Goal: Transaction & Acquisition: Purchase product/service

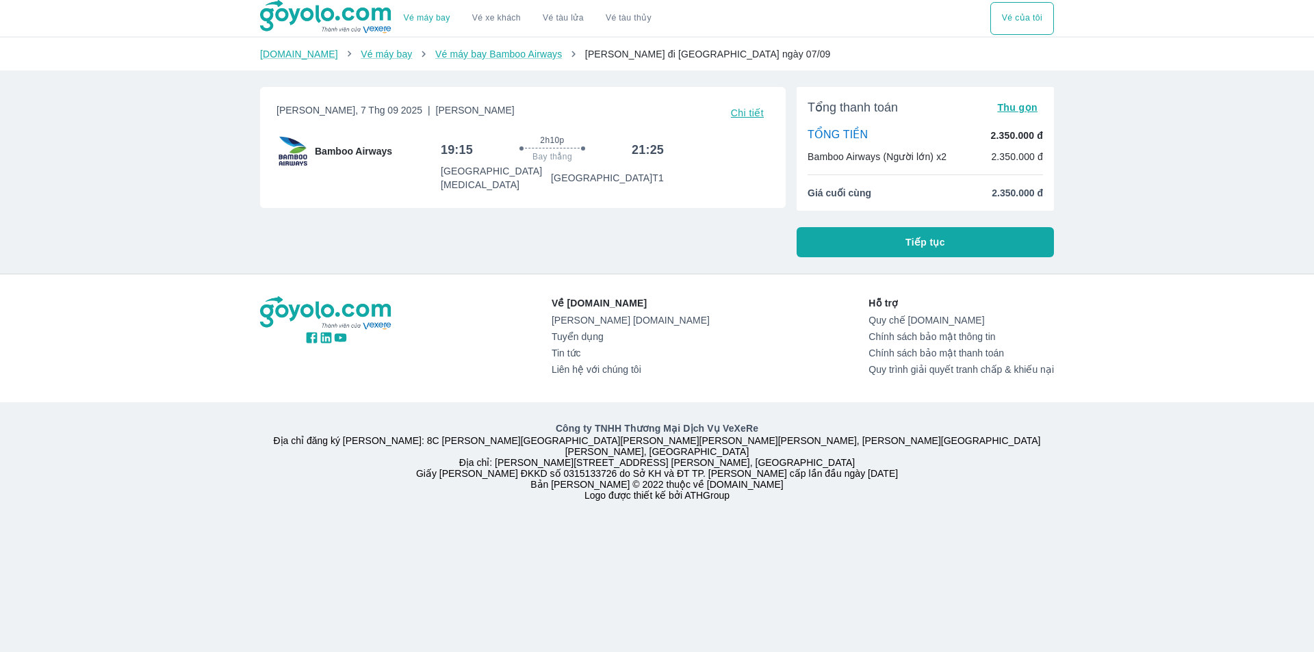
click at [887, 234] on button "Tiếp tục" at bounding box center [925, 242] width 257 height 30
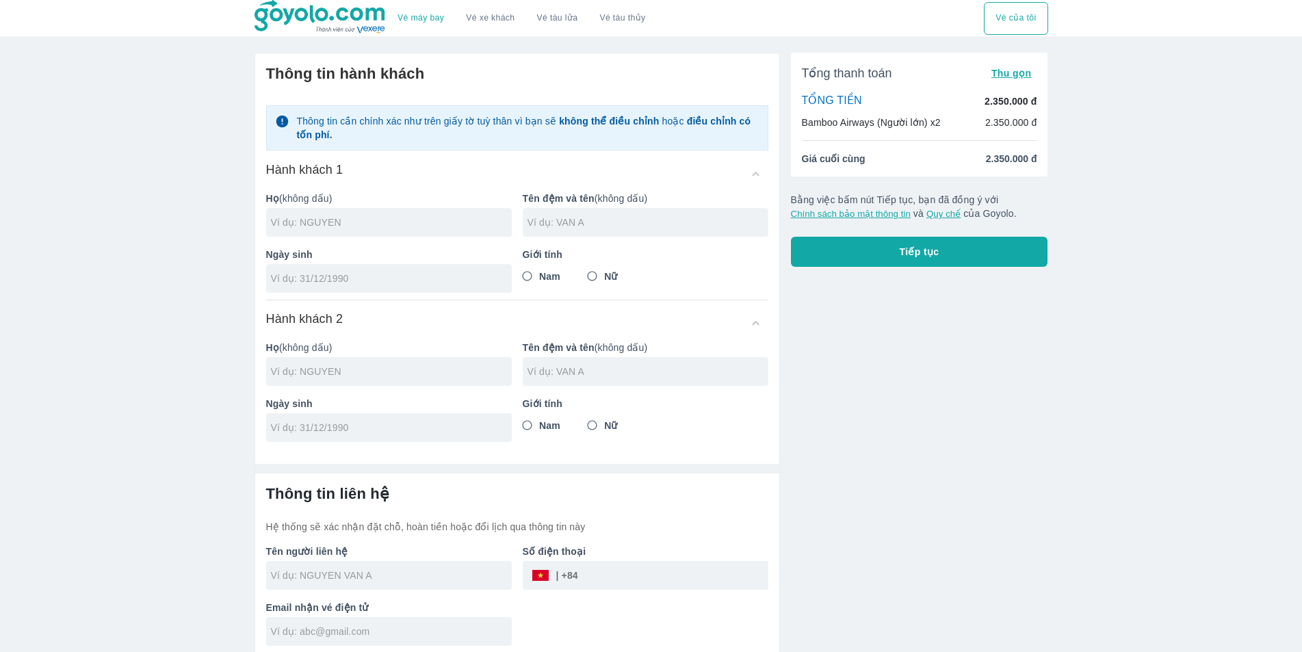
click at [1254, 218] on div "Vé máy bay Vé xe khách Vé tàu lửa Vé tàu [PERSON_NAME] Vé của tôi Thông tin [PE…" at bounding box center [651, 329] width 1302 height 658
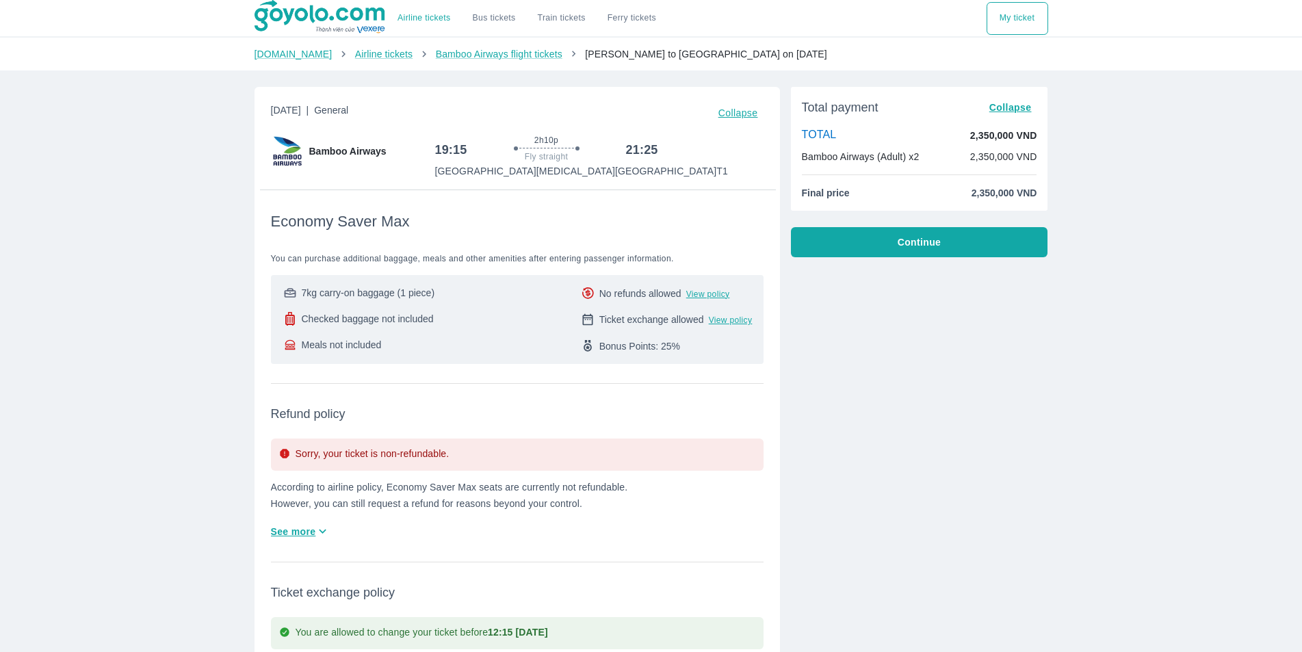
scroll to position [137, 0]
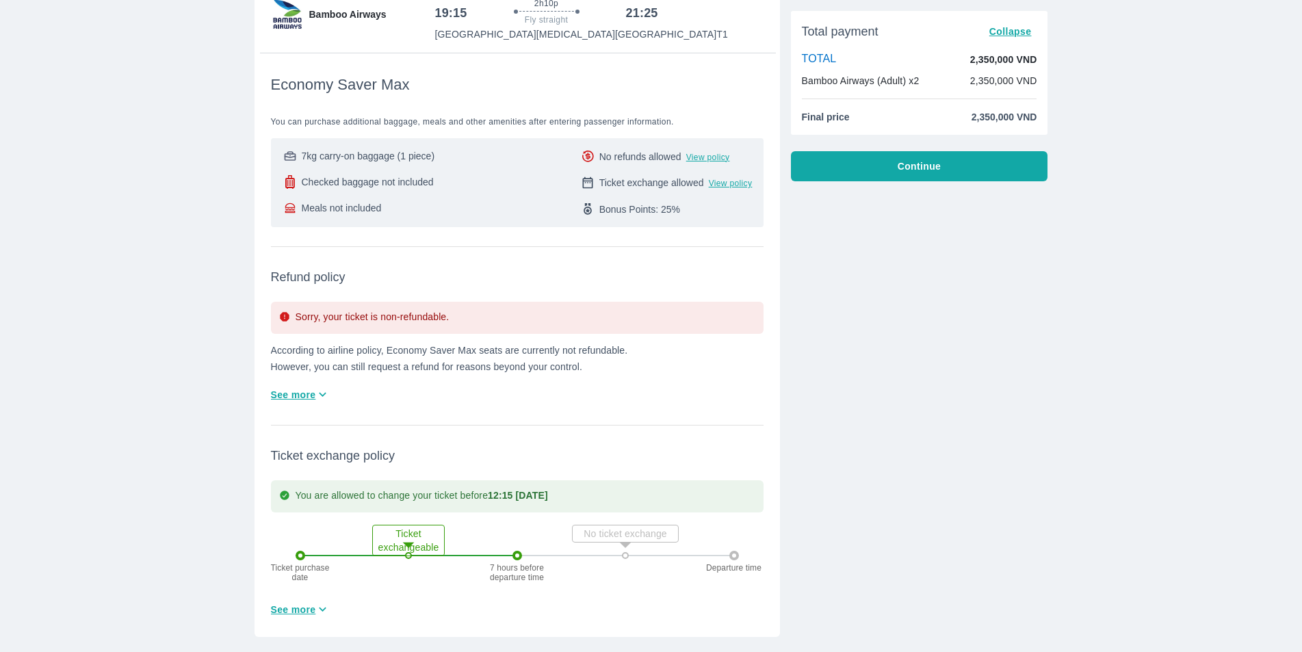
click at [316, 398] on icon "button" at bounding box center [323, 394] width 14 height 14
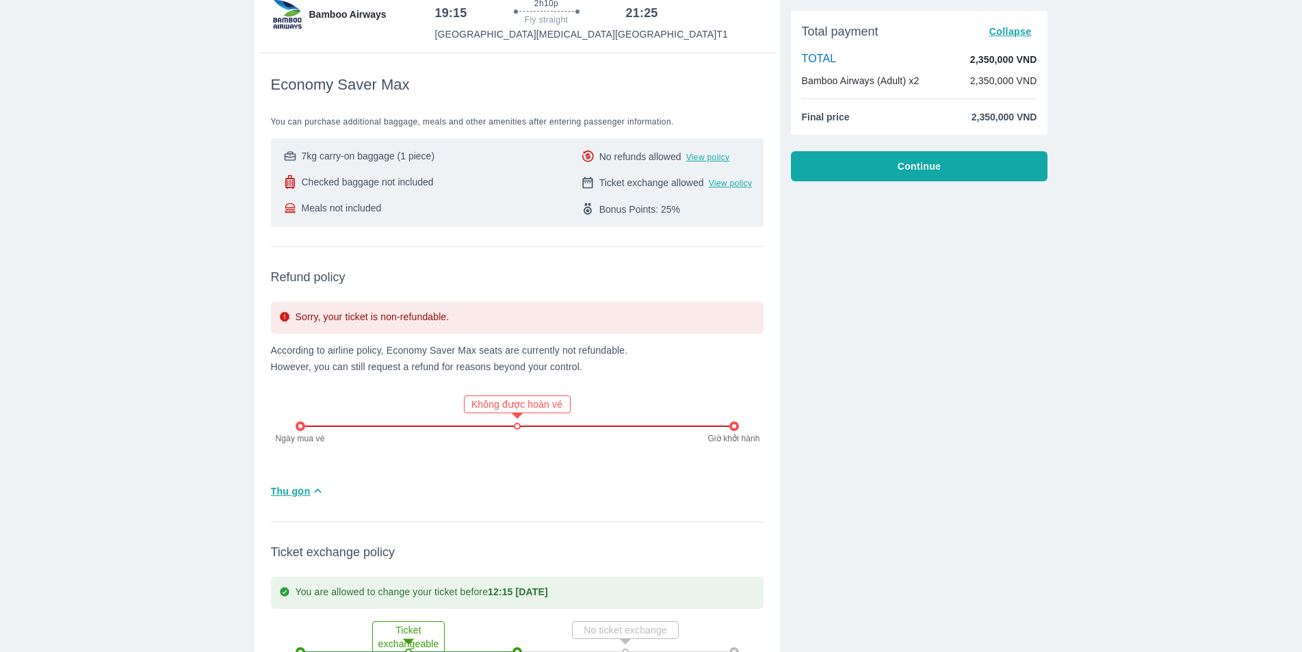
drag, startPoint x: 314, startPoint y: 398, endPoint x: 331, endPoint y: 386, distance: 20.5
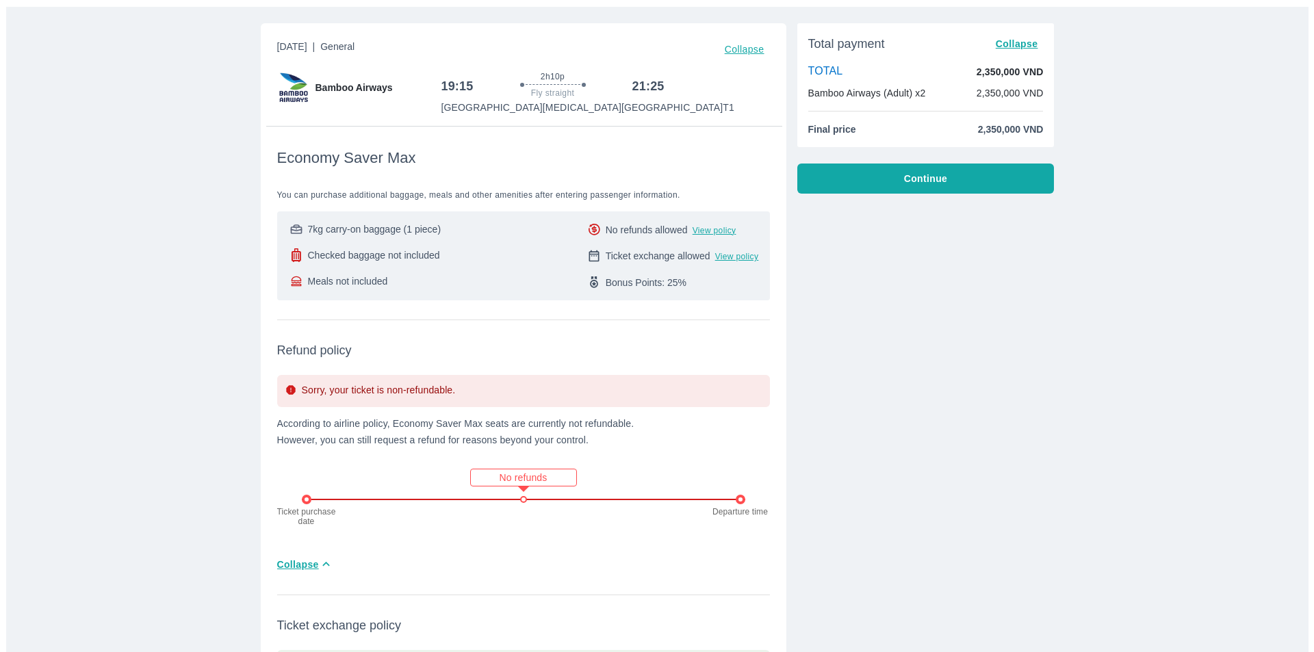
scroll to position [0, 0]
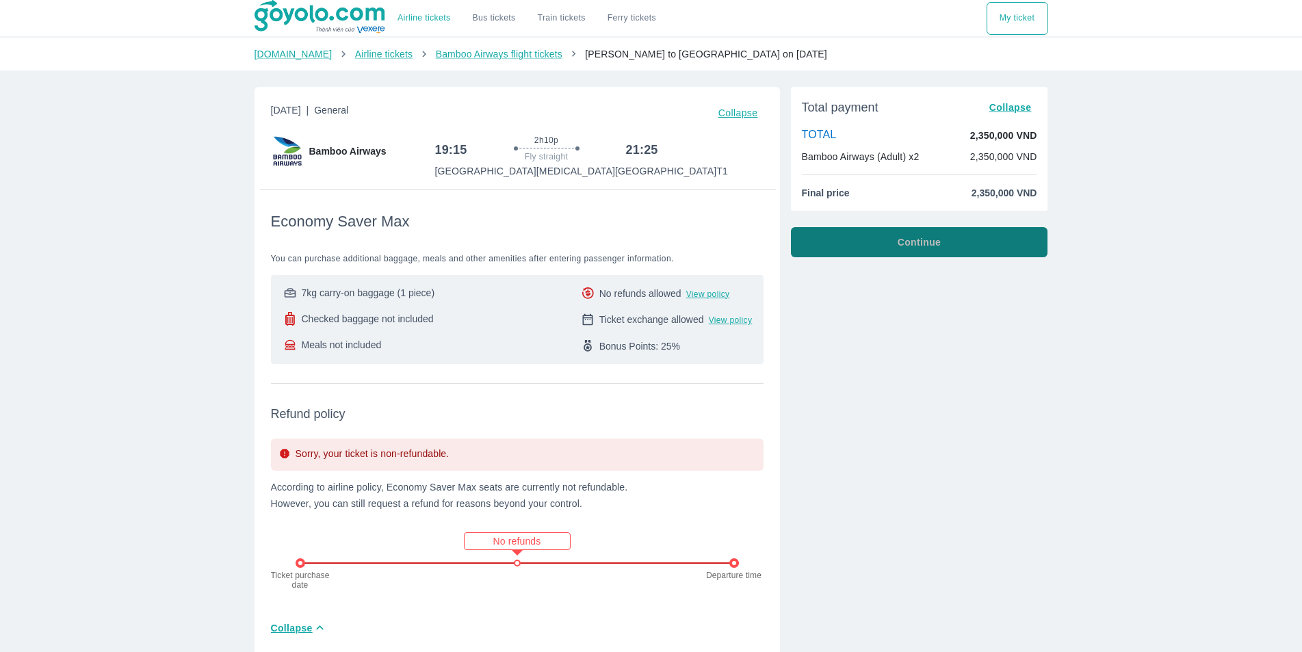
click at [921, 237] on font "Continue" at bounding box center [919, 242] width 43 height 11
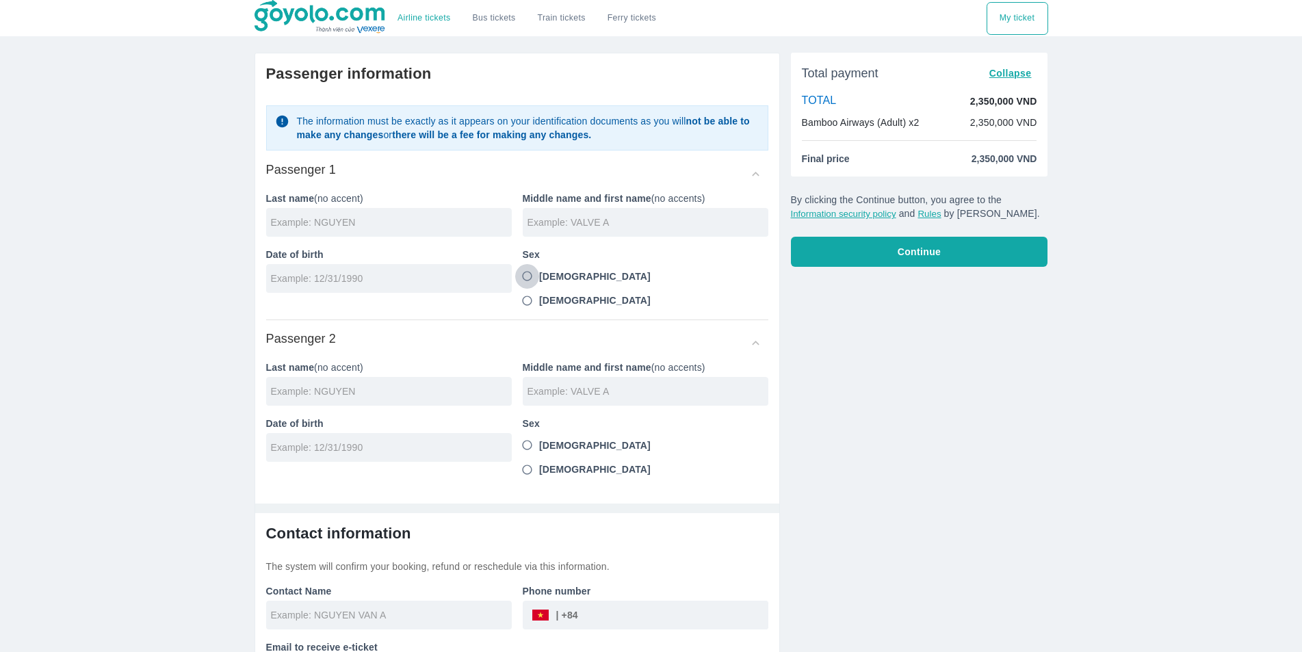
click at [537, 281] on input "[DEMOGRAPHIC_DATA]" at bounding box center [527, 276] width 25 height 25
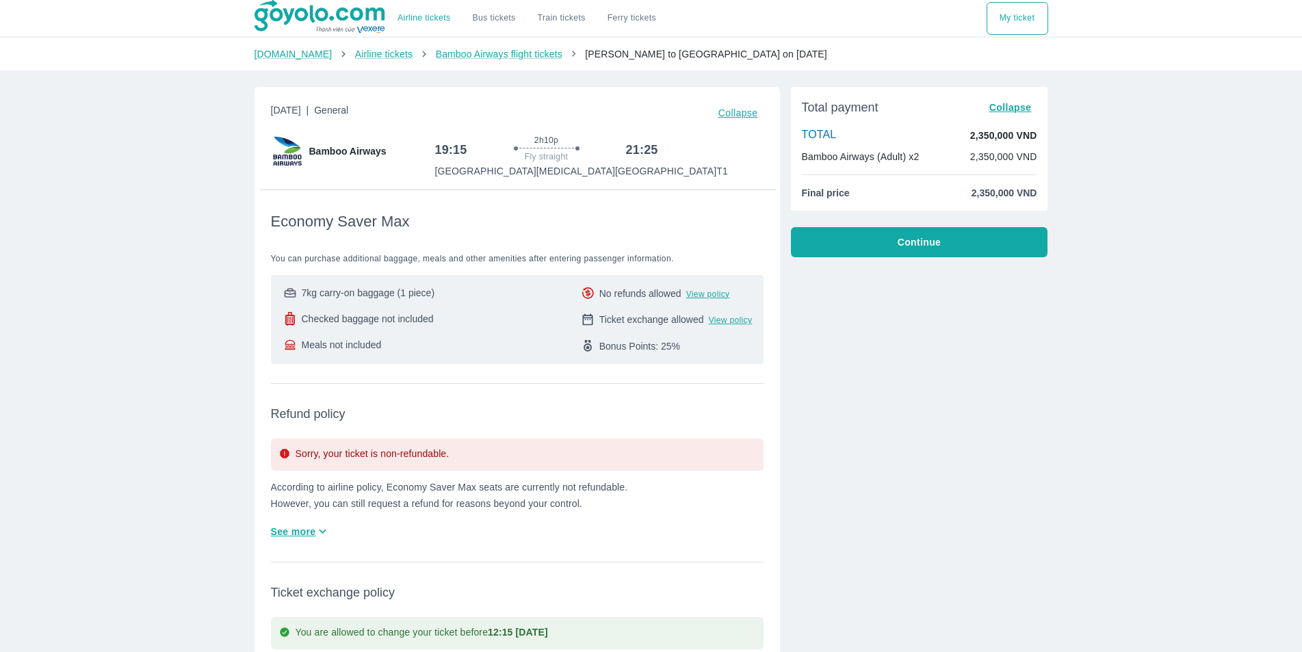
click at [901, 257] on button "Continue" at bounding box center [919, 242] width 257 height 30
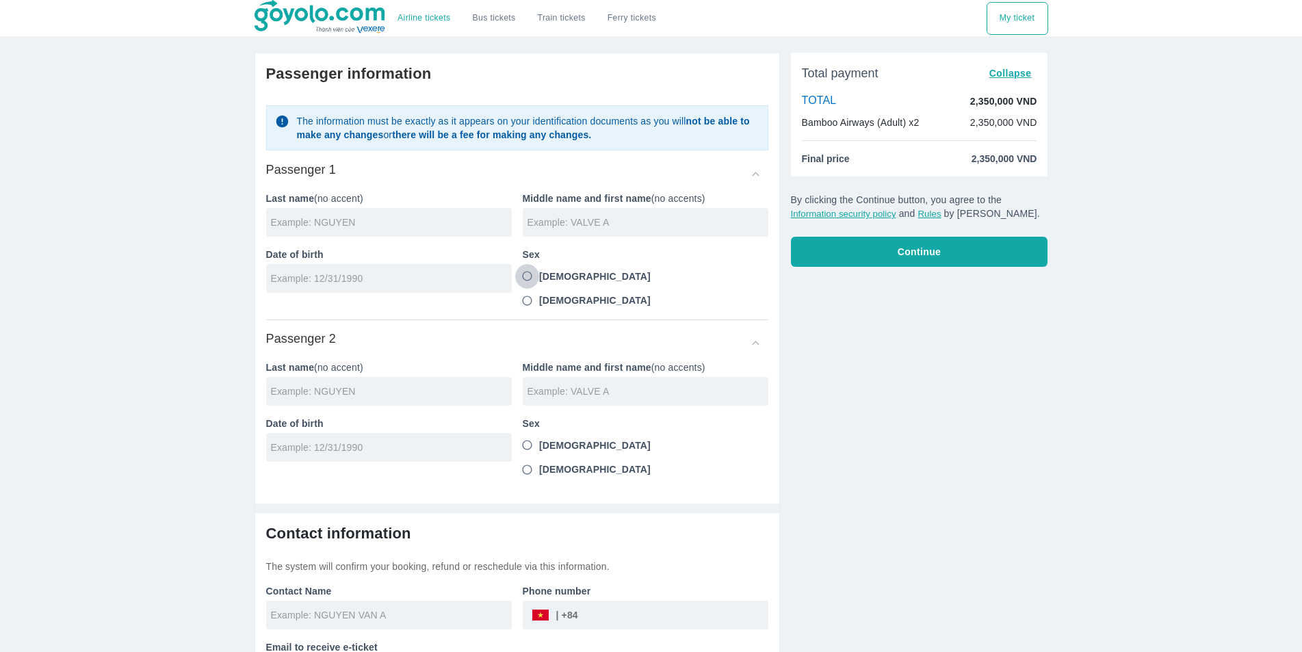
click at [528, 275] on input "[DEMOGRAPHIC_DATA]" at bounding box center [527, 276] width 25 height 25
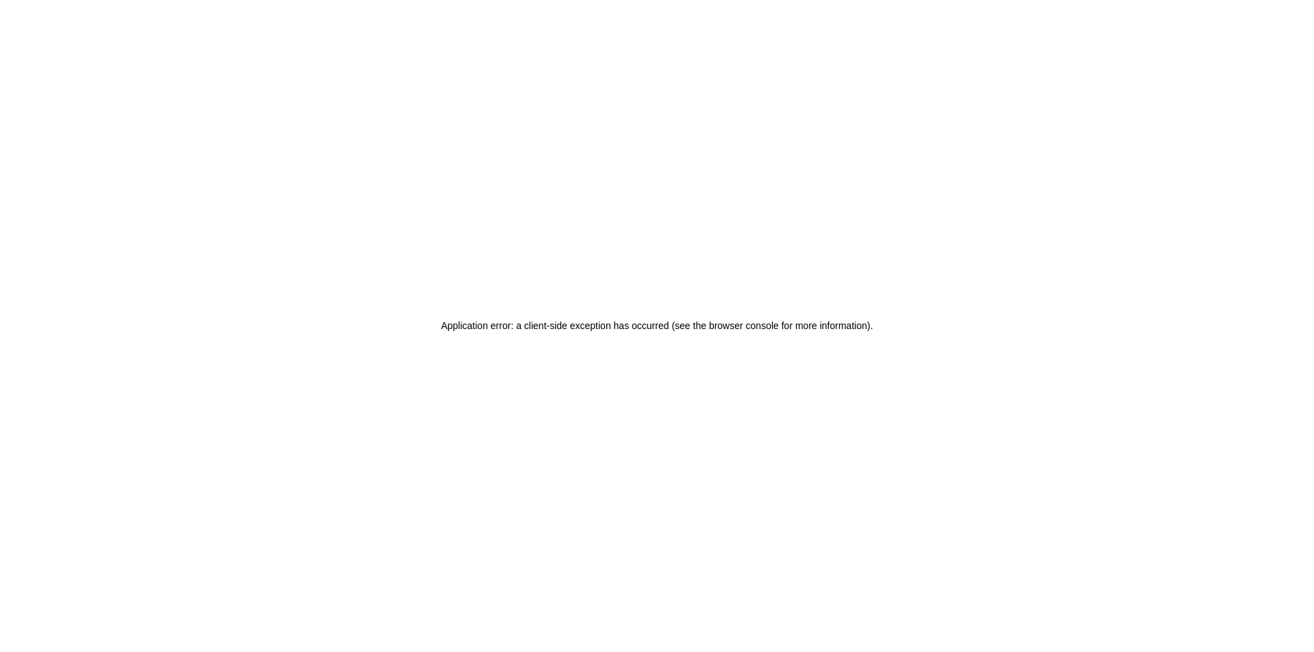
click at [528, 275] on div "Application error: a client-side exception has occurred (see the browser consol…" at bounding box center [657, 326] width 1314 height 652
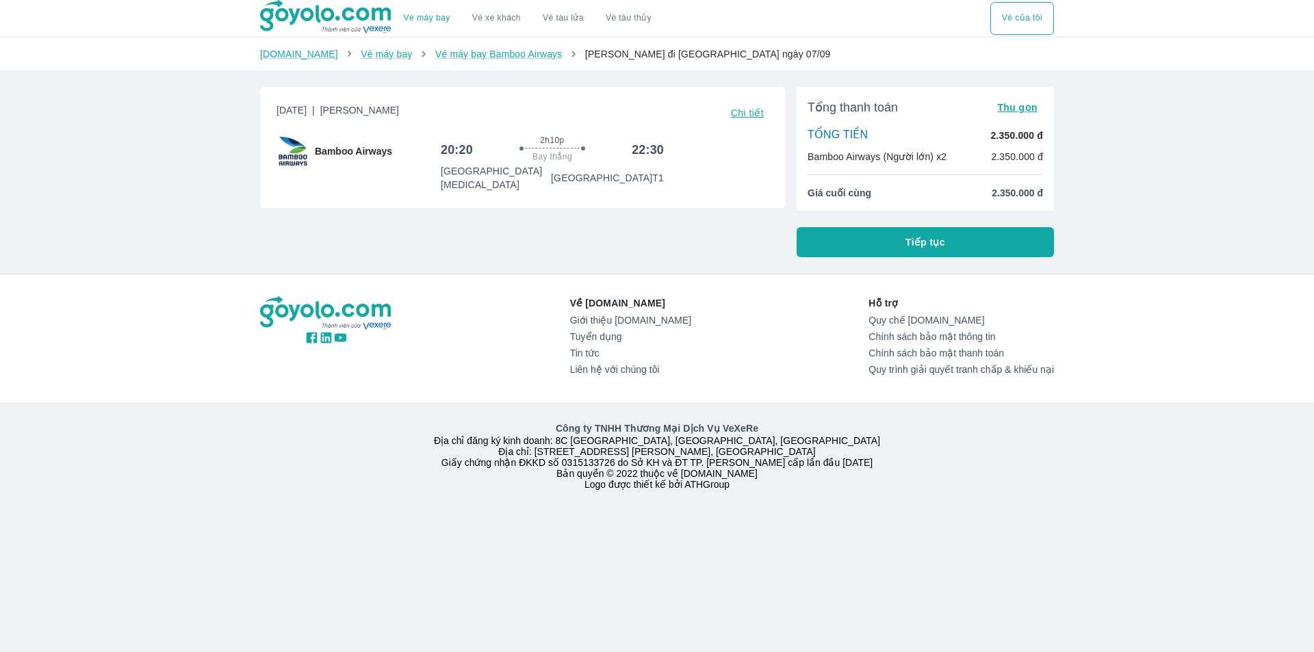
click at [916, 225] on div "Tổng thanh toán Thu gọn TỔNG TIỀN 2.350.000 đ Bamboo Airways (Người lớn) x2 2.3…" at bounding box center [925, 172] width 257 height 170
click at [909, 241] on span "Tiếp tục" at bounding box center [925, 242] width 40 height 14
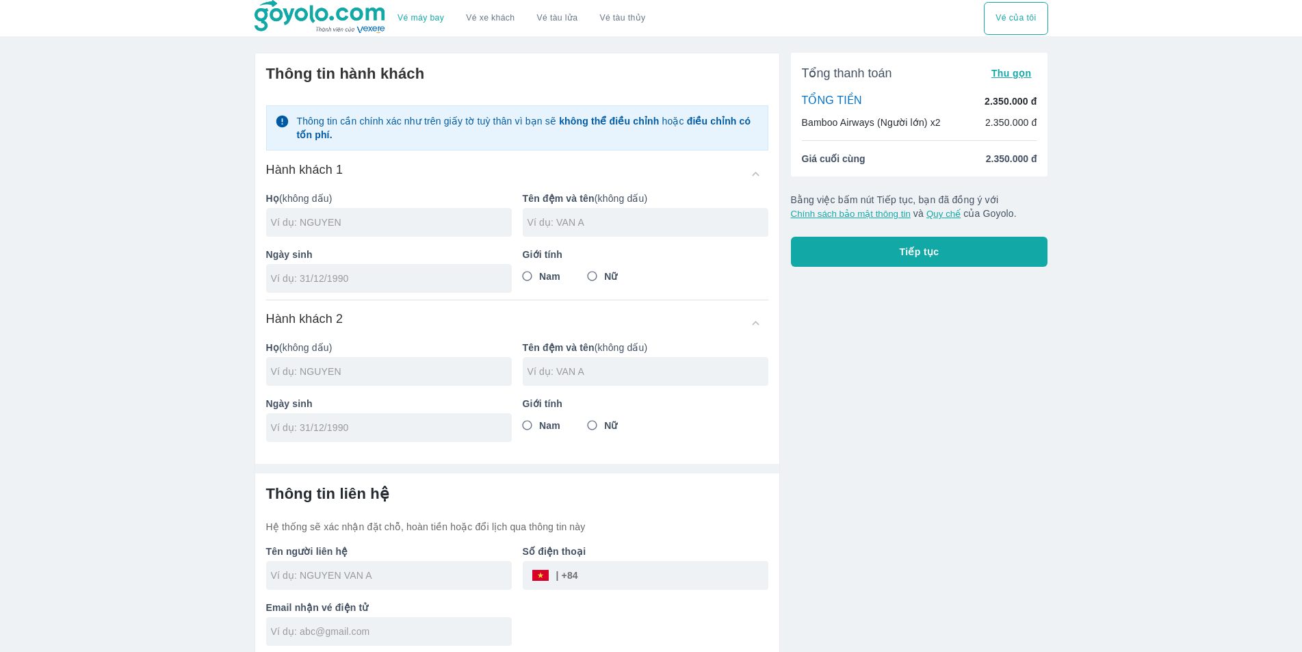
click at [523, 274] on input "Nam" at bounding box center [527, 276] width 25 height 25
radio input "true"
click at [590, 426] on input "Nữ" at bounding box center [592, 425] width 25 height 25
radio input "true"
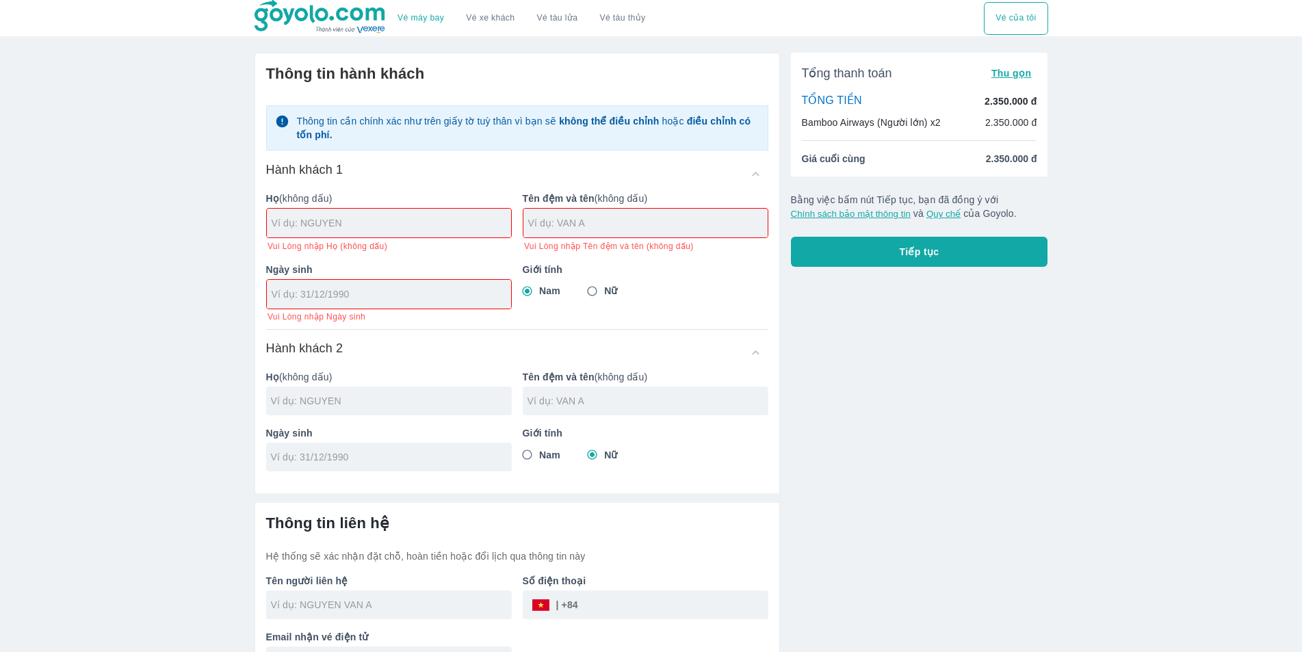
click at [379, 238] on div at bounding box center [389, 223] width 246 height 30
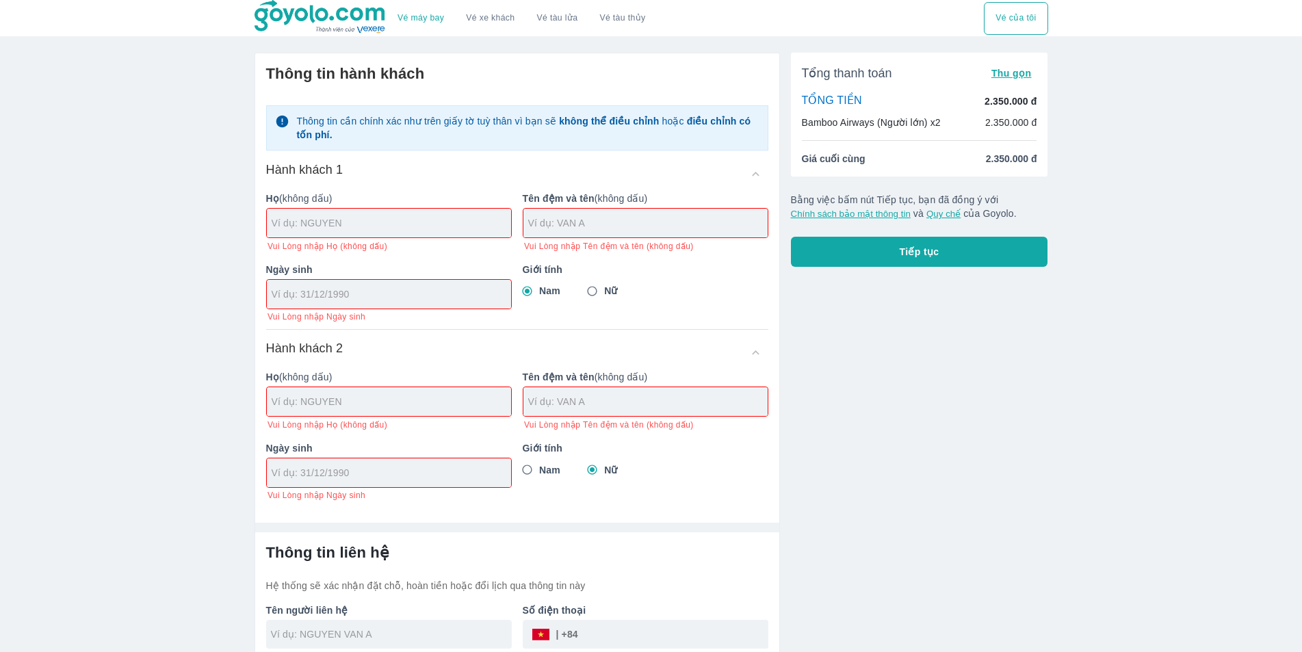
click at [380, 229] on input "text" at bounding box center [392, 223] width 240 height 14
type input "C"
click at [444, 221] on input "text" at bounding box center [392, 223] width 240 height 14
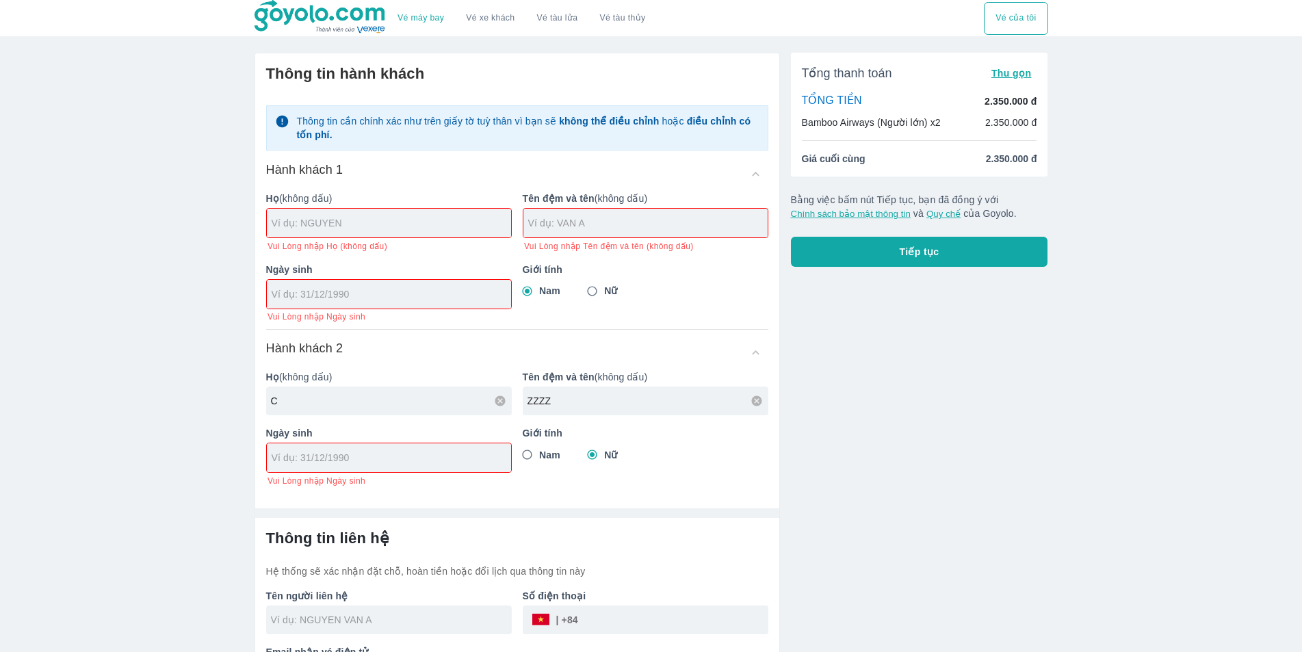
type input "ZZZZ"
click at [443, 221] on input "XFC" at bounding box center [392, 223] width 240 height 14
type input "XFC"
drag, startPoint x: 443, startPoint y: 221, endPoint x: 436, endPoint y: 220, distance: 7.7
click at [441, 221] on input "XFC" at bounding box center [391, 223] width 241 height 14
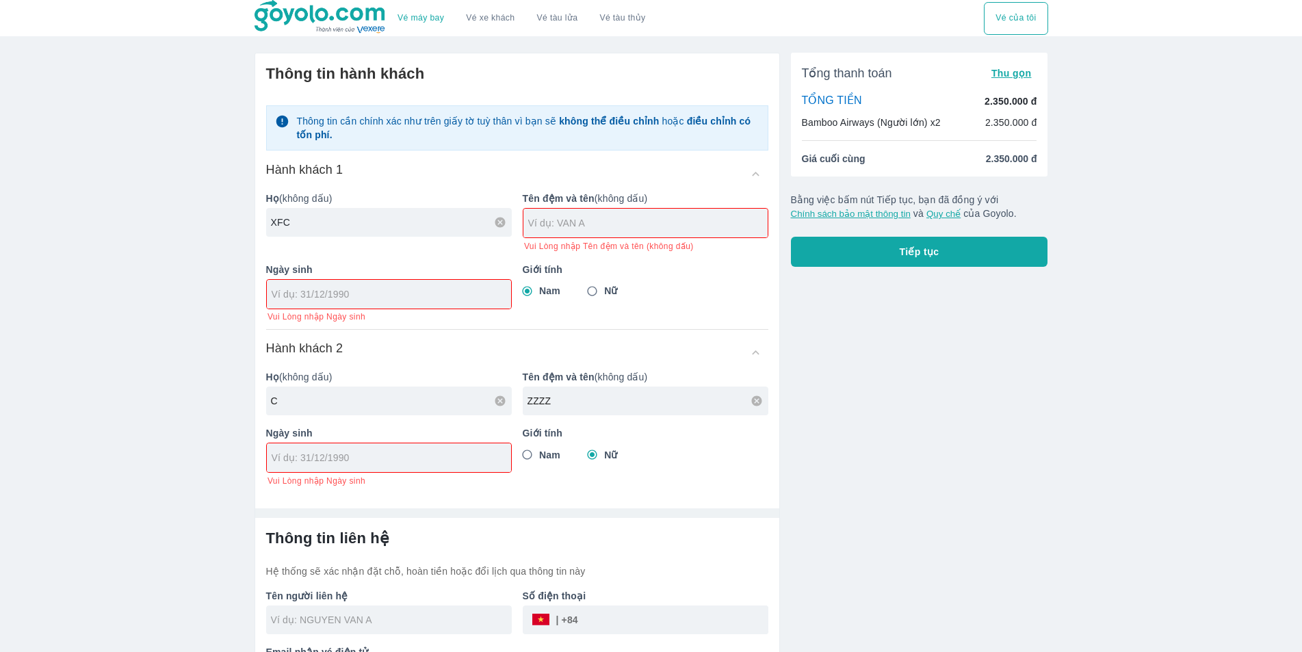
click at [436, 220] on input "XFC" at bounding box center [391, 223] width 241 height 14
drag, startPoint x: 434, startPoint y: 220, endPoint x: 133, endPoint y: 242, distance: 302.0
click at [129, 244] on div "Vé máy bay Vé xe khách Vé tàu lửa Vé tàu thủy Vé của tôi Thông tin hành khách T…" at bounding box center [651, 351] width 1302 height 702
click at [357, 218] on input "XFC" at bounding box center [391, 223] width 241 height 14
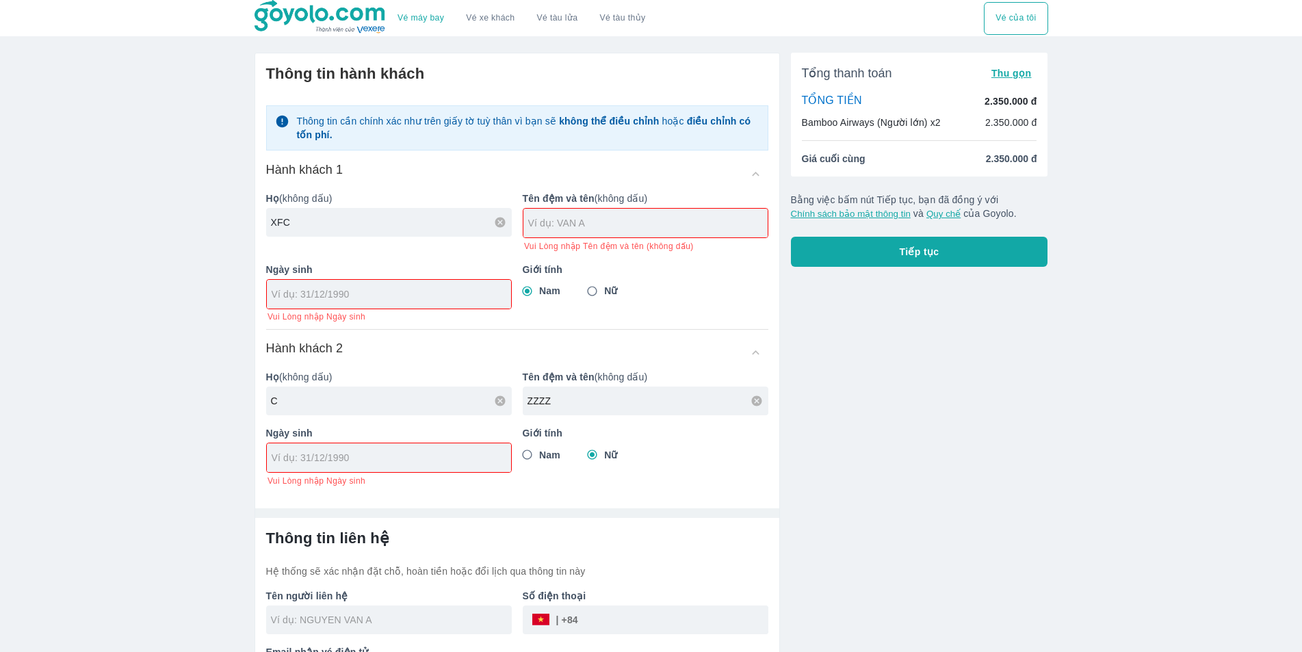
click at [357, 218] on input "XFC" at bounding box center [391, 223] width 241 height 14
drag, startPoint x: 357, startPoint y: 218, endPoint x: 232, endPoint y: 223, distance: 124.7
click at [209, 222] on div "Vé máy bay Vé xe khách Vé tàu lửa Vé tàu thủy Vé của tôi Thông tin hành khách T…" at bounding box center [651, 351] width 1302 height 702
drag, startPoint x: 303, startPoint y: 219, endPoint x: 242, endPoint y: 228, distance: 61.6
click at [242, 228] on div "Vé máy bay Vé xe khách Vé tàu lửa Vé tàu thủy Vé của tôi Thông tin hành khách T…" at bounding box center [651, 351] width 1302 height 702
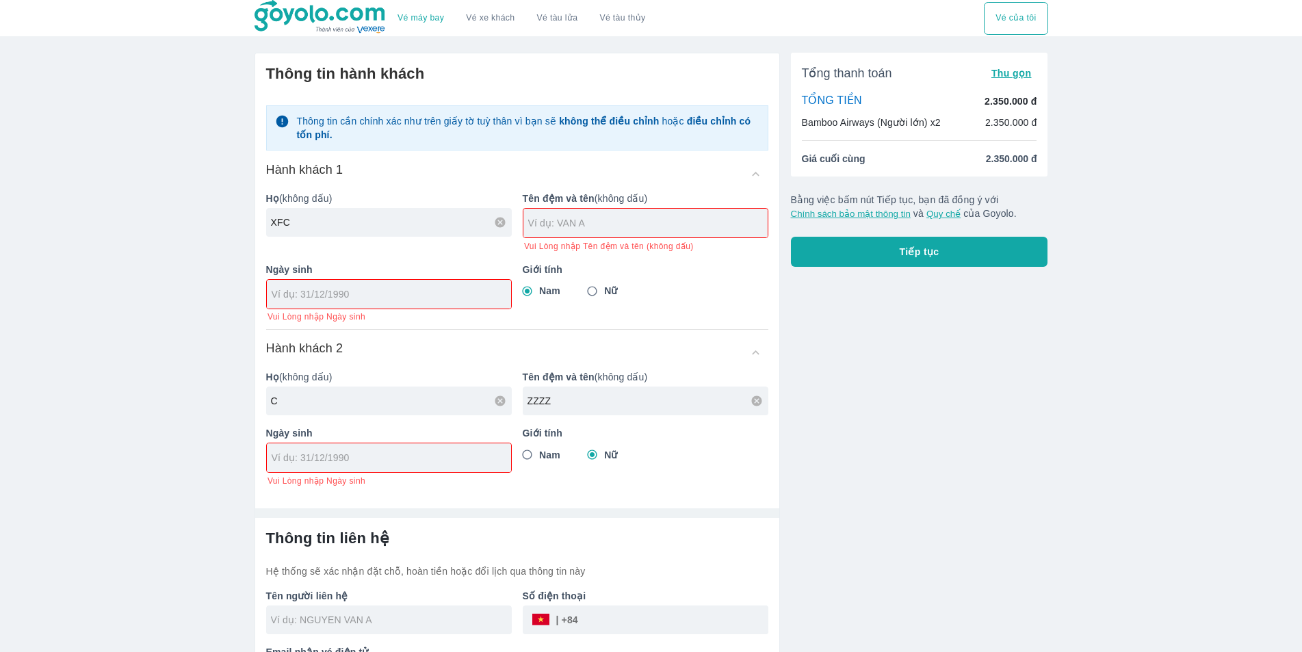
click at [501, 227] on icon at bounding box center [501, 222] width 10 height 10
click at [409, 226] on input "text" at bounding box center [391, 223] width 241 height 14
click at [369, 472] on div at bounding box center [389, 457] width 244 height 29
type input "FDHDFHDFH"
click at [396, 279] on div "Ngày sinh Vui Lòng nhập Ngày sinh" at bounding box center [383, 287] width 257 height 71
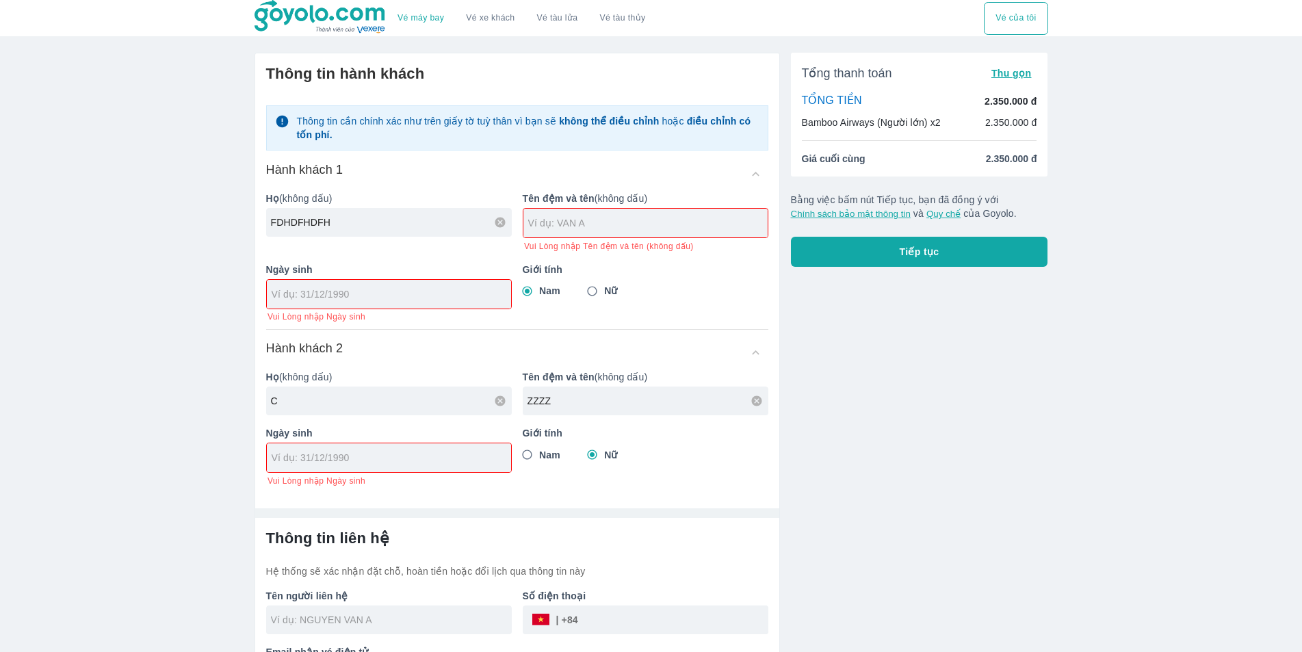
click at [408, 420] on div "Ngày sinh Vui Lòng nhập Ngày sinh" at bounding box center [383, 450] width 257 height 71
click at [400, 461] on input "tel" at bounding box center [385, 458] width 226 height 14
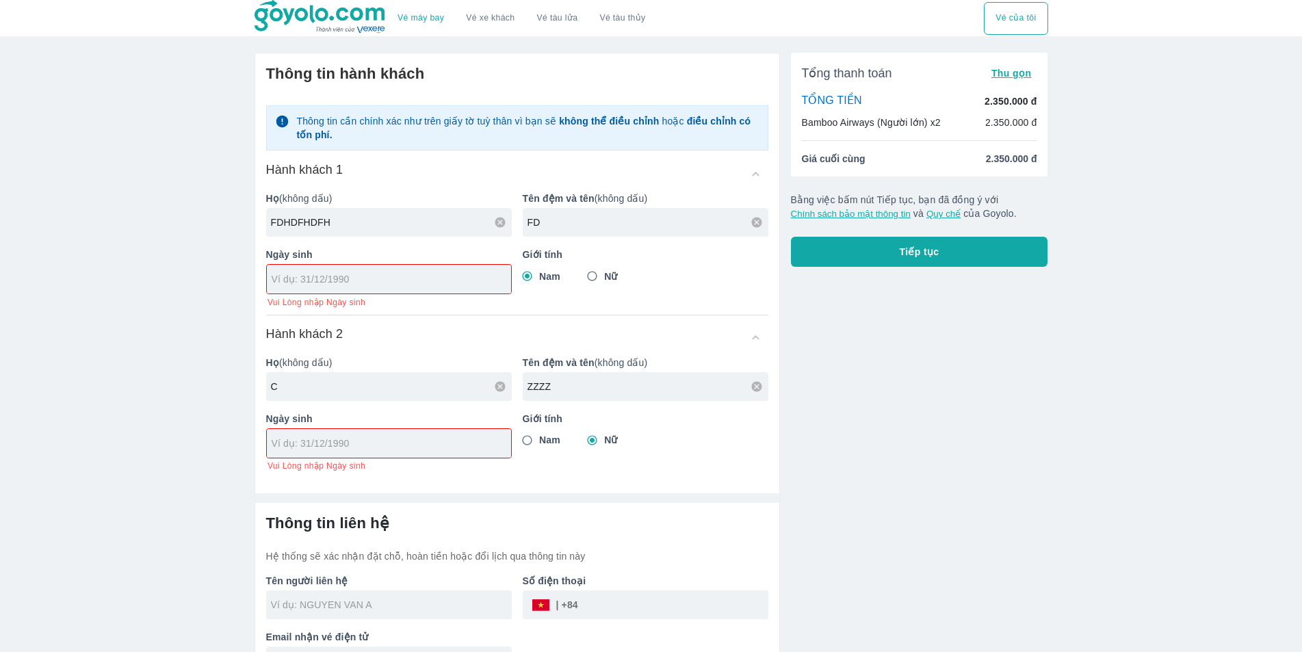
type input "F"
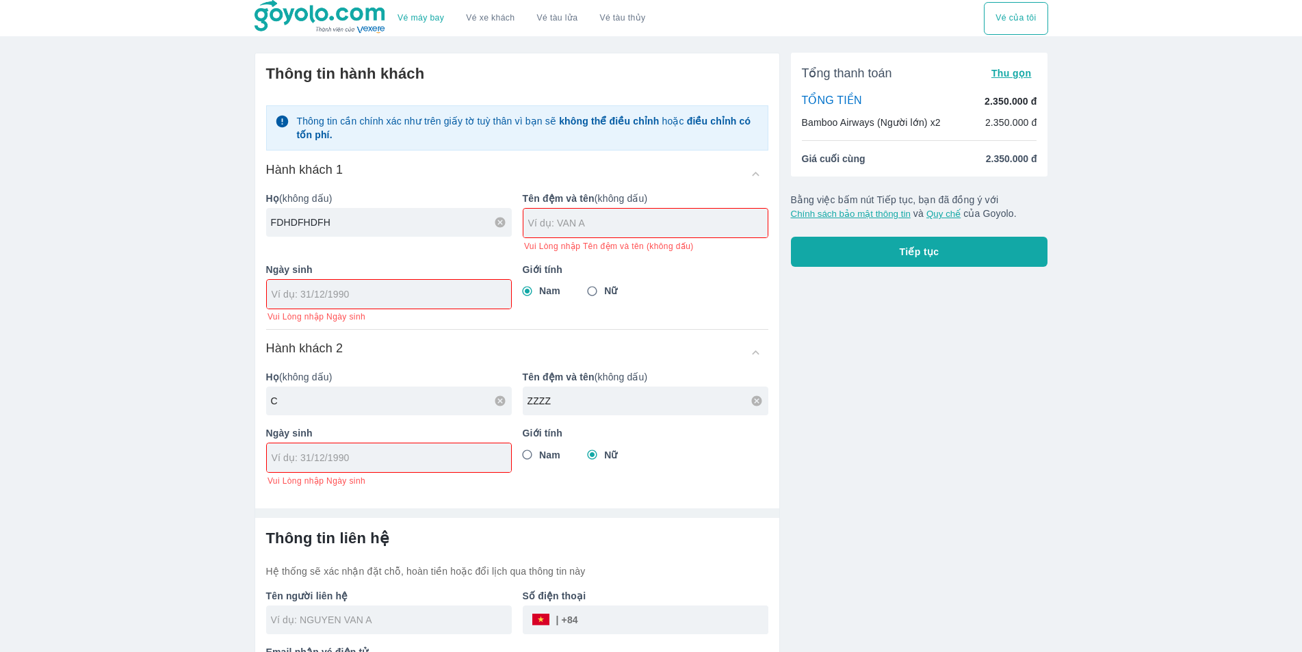
click at [454, 229] on input "FDHDFHDFH" at bounding box center [391, 223] width 241 height 14
drag, startPoint x: 454, startPoint y: 229, endPoint x: 185, endPoint y: 231, distance: 268.3
click at [179, 237] on div "Vé máy bay Vé xe khách Vé tàu lửa Vé tàu thủy Vé của tôi Thông tin hành khách T…" at bounding box center [651, 351] width 1302 height 702
click at [424, 352] on div "Hành khách 2" at bounding box center [517, 352] width 502 height 25
click at [416, 465] on input "tel" at bounding box center [385, 458] width 226 height 14
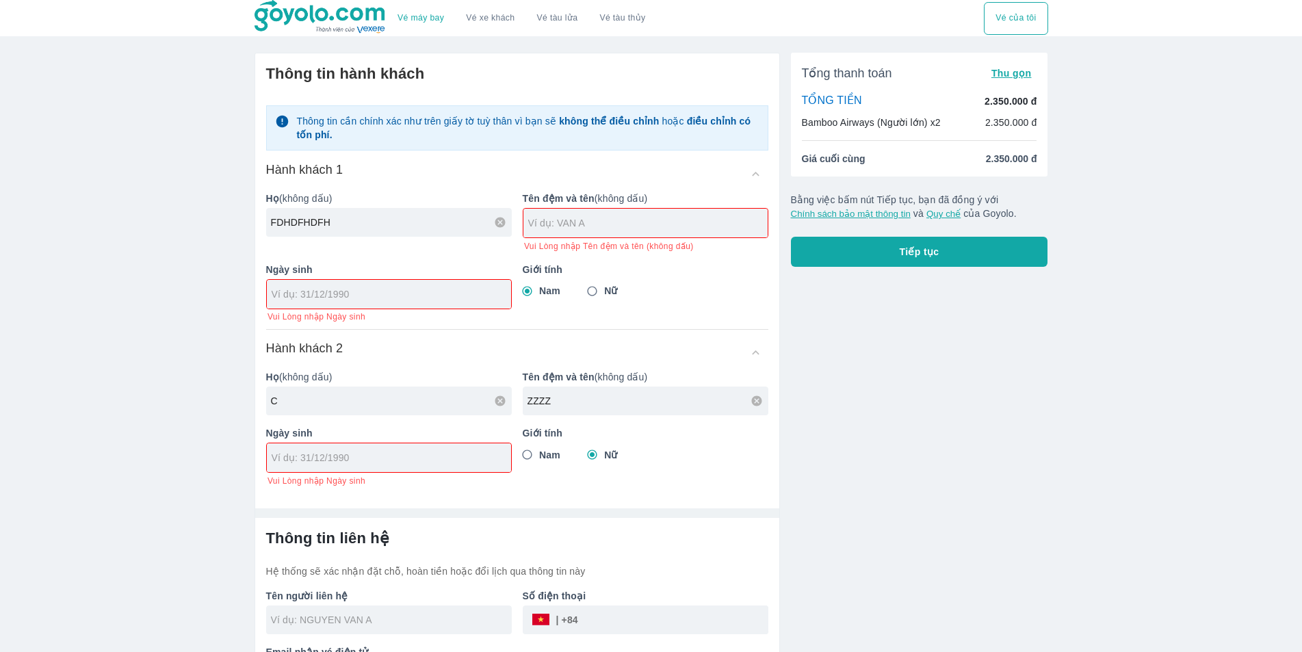
click at [411, 482] on div "Ngày sinh Vui Lòng nhập Ngày sinh" at bounding box center [383, 450] width 257 height 71
click at [415, 470] on div at bounding box center [389, 457] width 244 height 29
click at [419, 448] on div at bounding box center [389, 457] width 244 height 29
click at [419, 425] on div "Ngày sinh Vui Lòng nhập Ngày sinh" at bounding box center [383, 450] width 257 height 71
click at [337, 229] on input "FDHDFHDFH" at bounding box center [391, 223] width 241 height 14
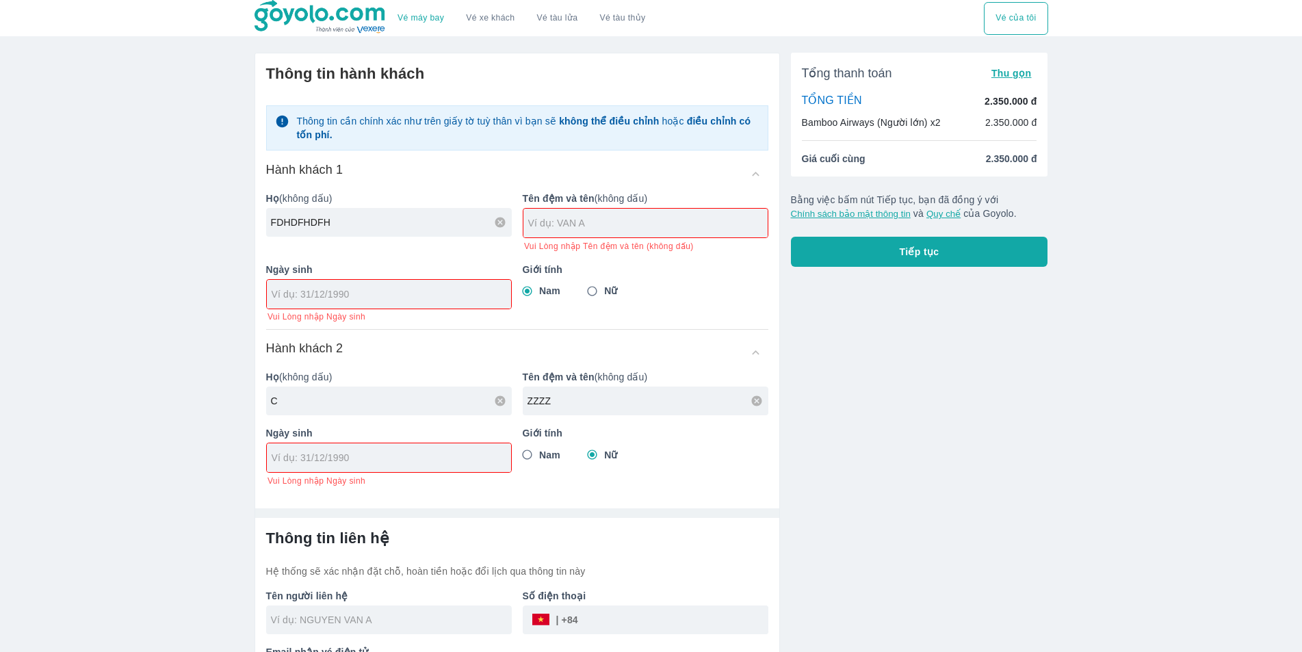
drag, startPoint x: 338, startPoint y: 229, endPoint x: 246, endPoint y: 225, distance: 91.8
click at [244, 226] on div "Thông tin hành khách Thông tin cần chính xác như trên giấy tờ tuỳ thân vì bạn s…" at bounding box center [512, 372] width 537 height 660
click at [317, 228] on input "FDHDFHDFH" at bounding box center [391, 223] width 241 height 14
click at [502, 225] on icon at bounding box center [500, 222] width 12 height 12
click at [430, 469] on div at bounding box center [389, 457] width 244 height 29
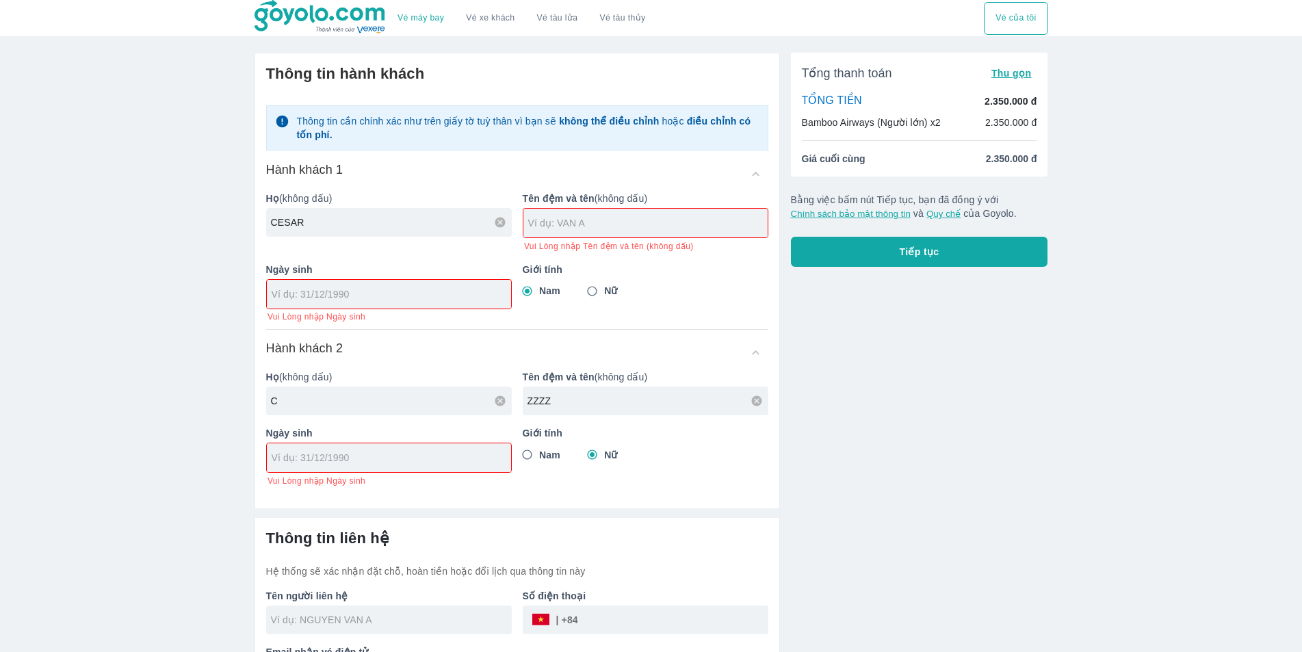
type input "CESAR"
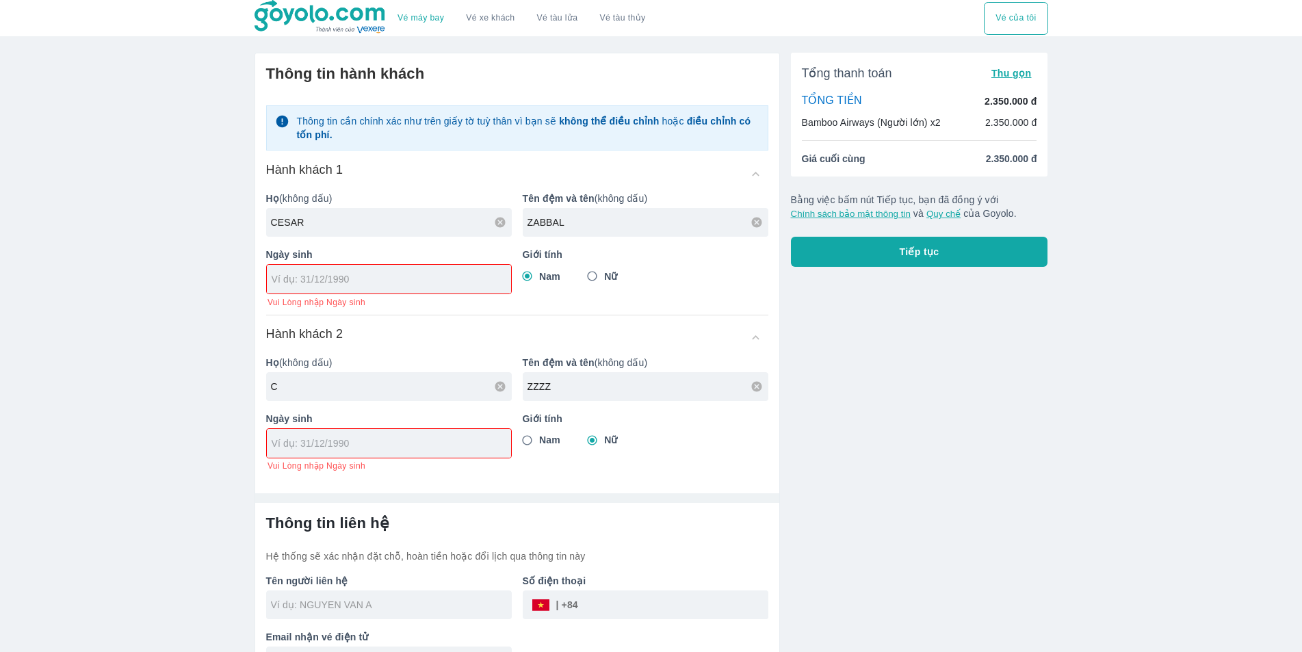
type input "ZABBAL"
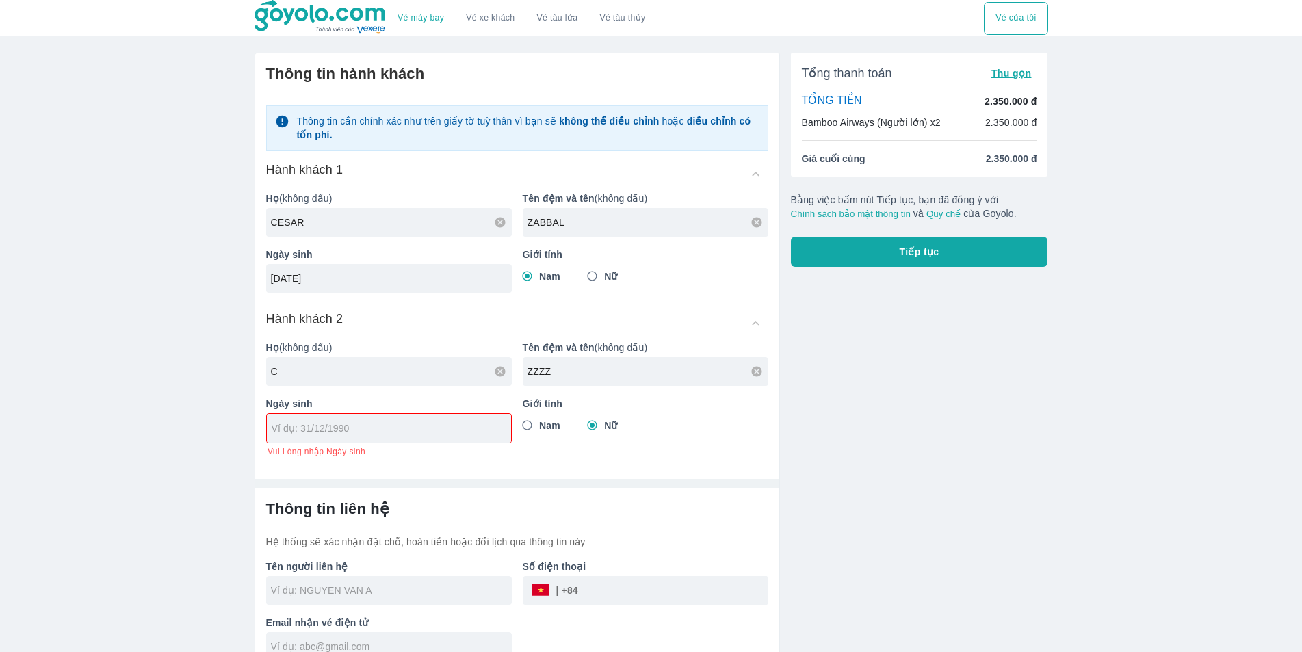
type input "19/12/1998"
type input "C"
type input "WELLS"
type input "CHARISE JANE"
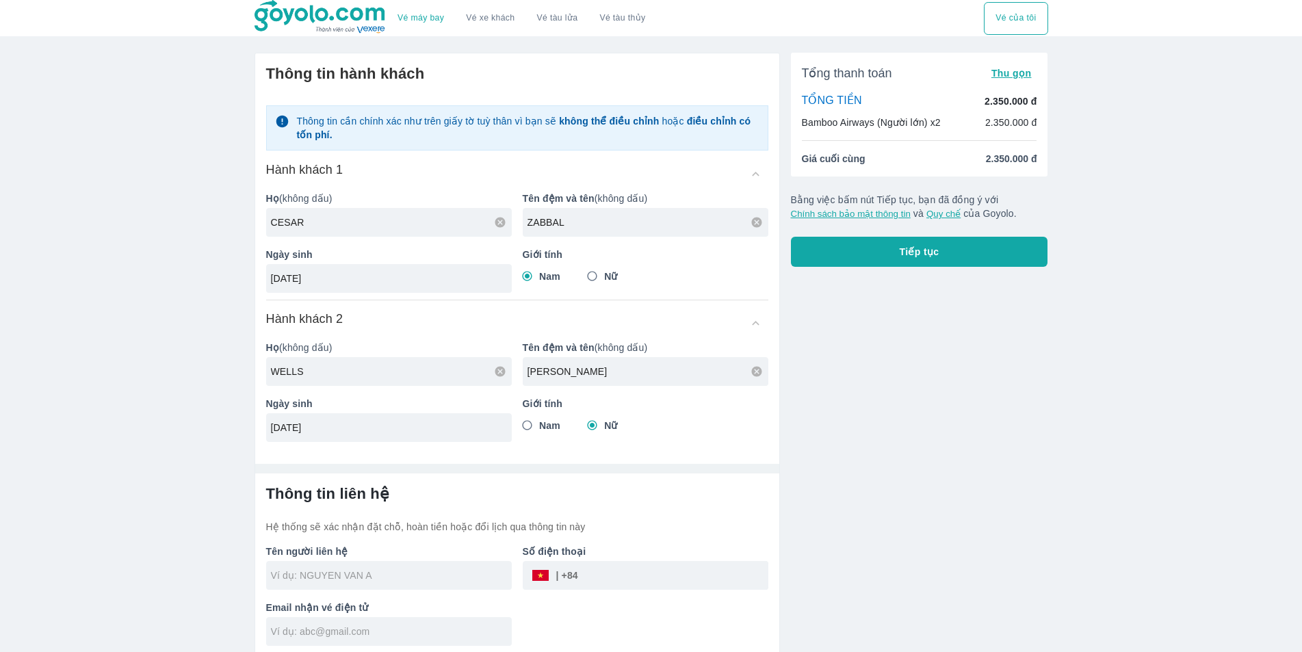
scroll to position [6, 0]
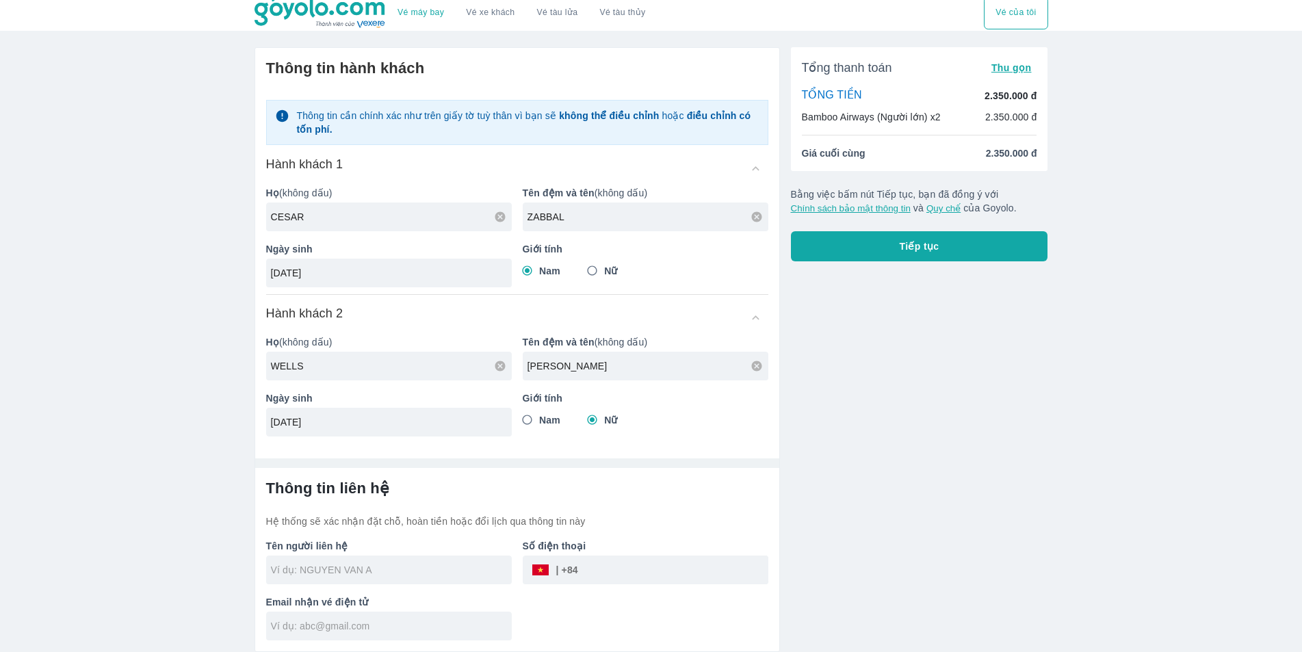
type input "13/06/1994"
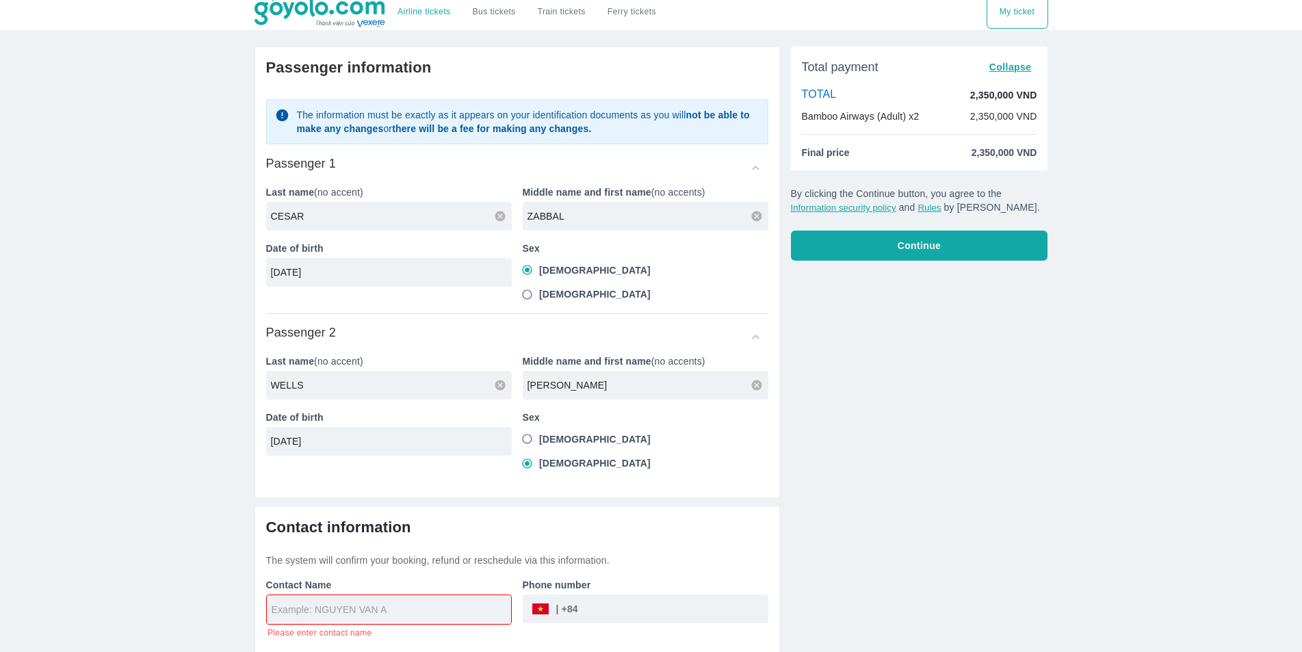
click at [379, 603] on input "text" at bounding box center [392, 610] width 240 height 14
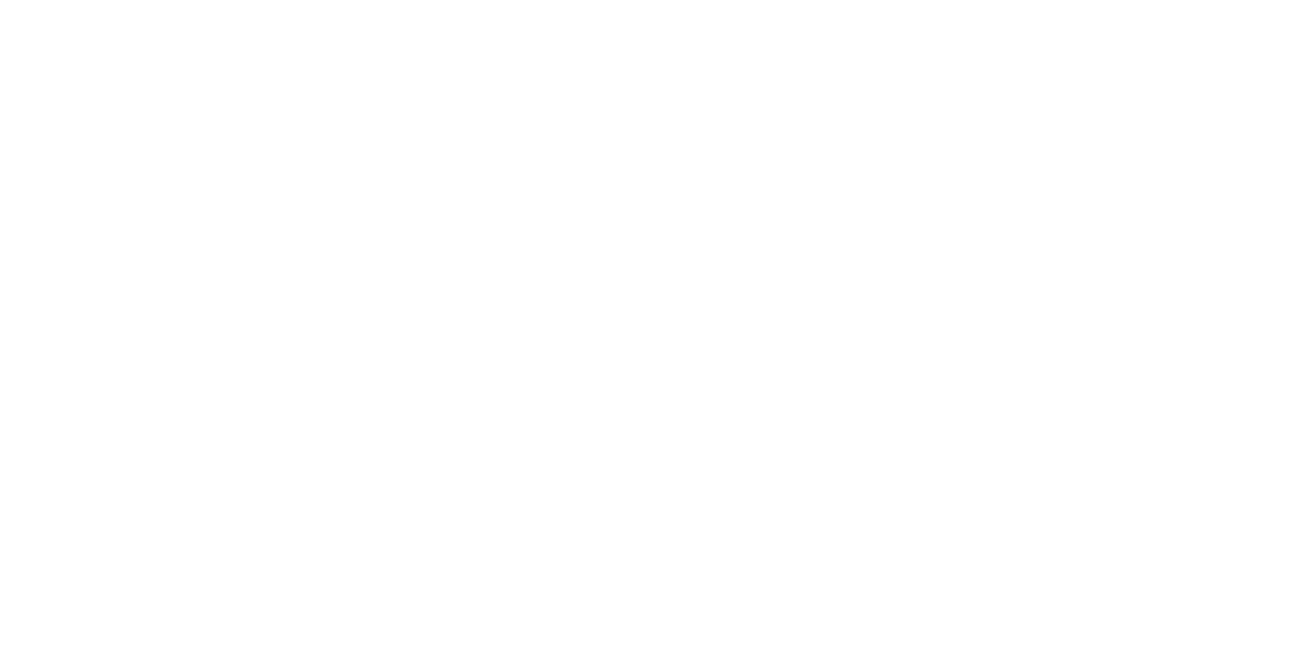
scroll to position [0, 0]
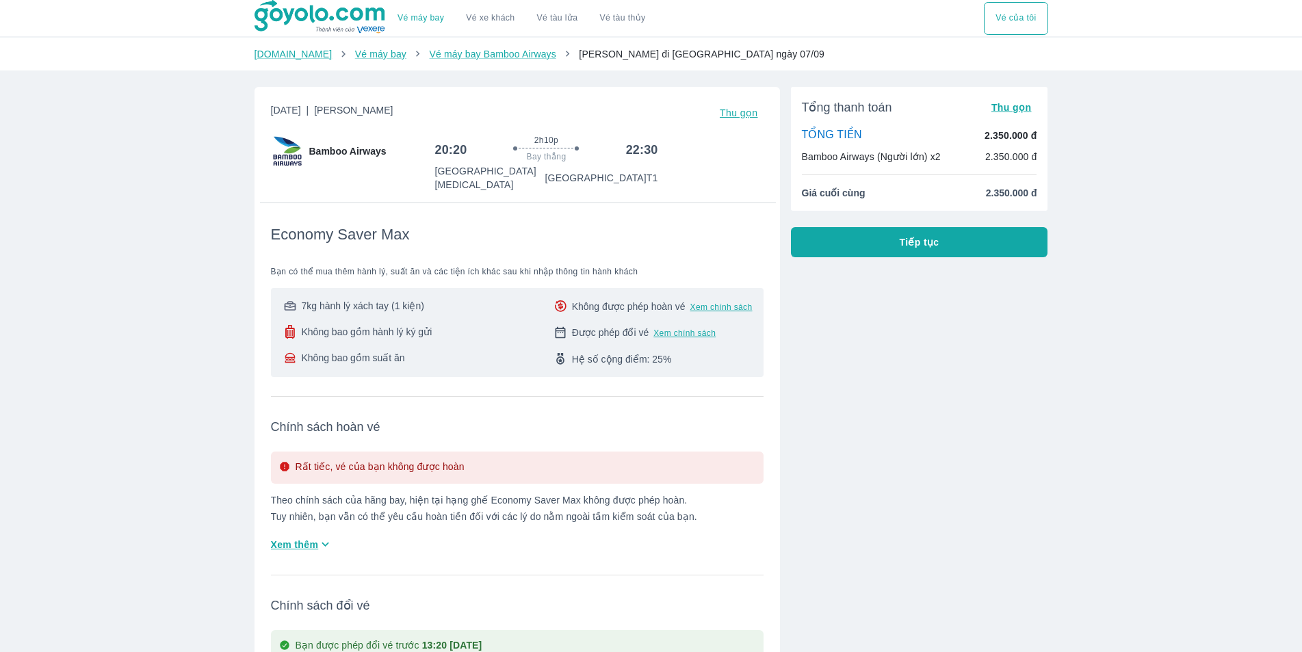
click at [475, 533] on div "Xem thêm" at bounding box center [515, 544] width 498 height 23
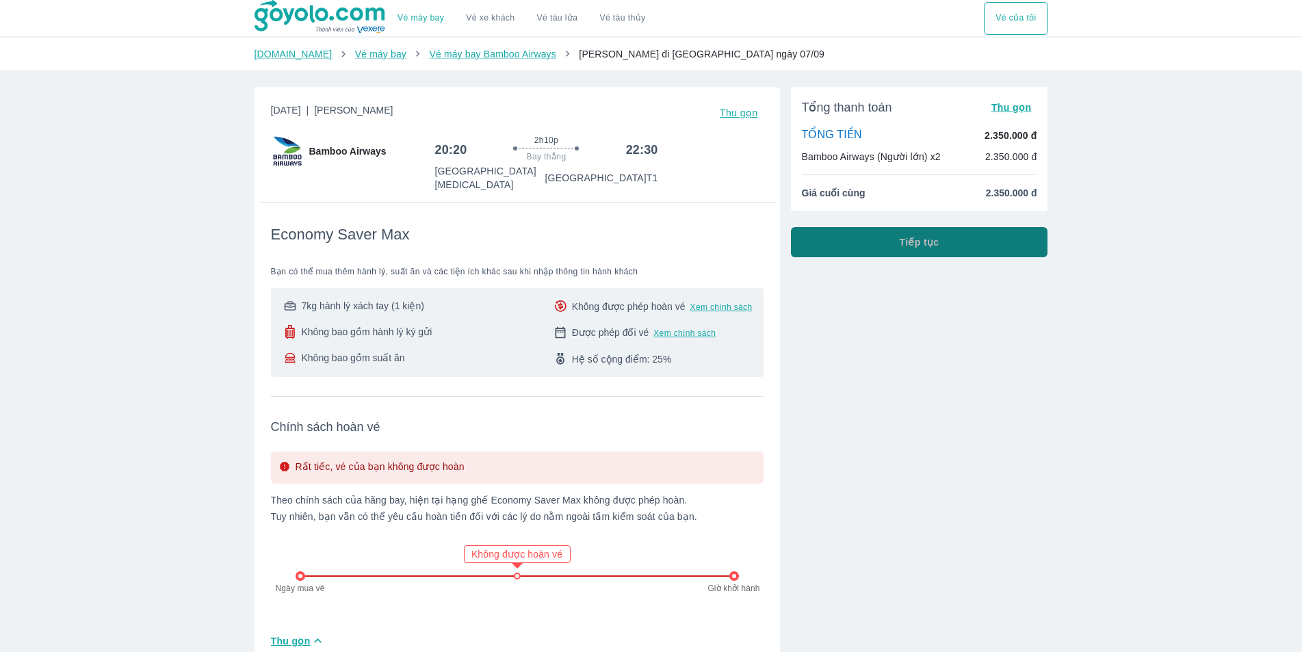
click at [919, 240] on span "Tiếp tục" at bounding box center [920, 242] width 40 height 14
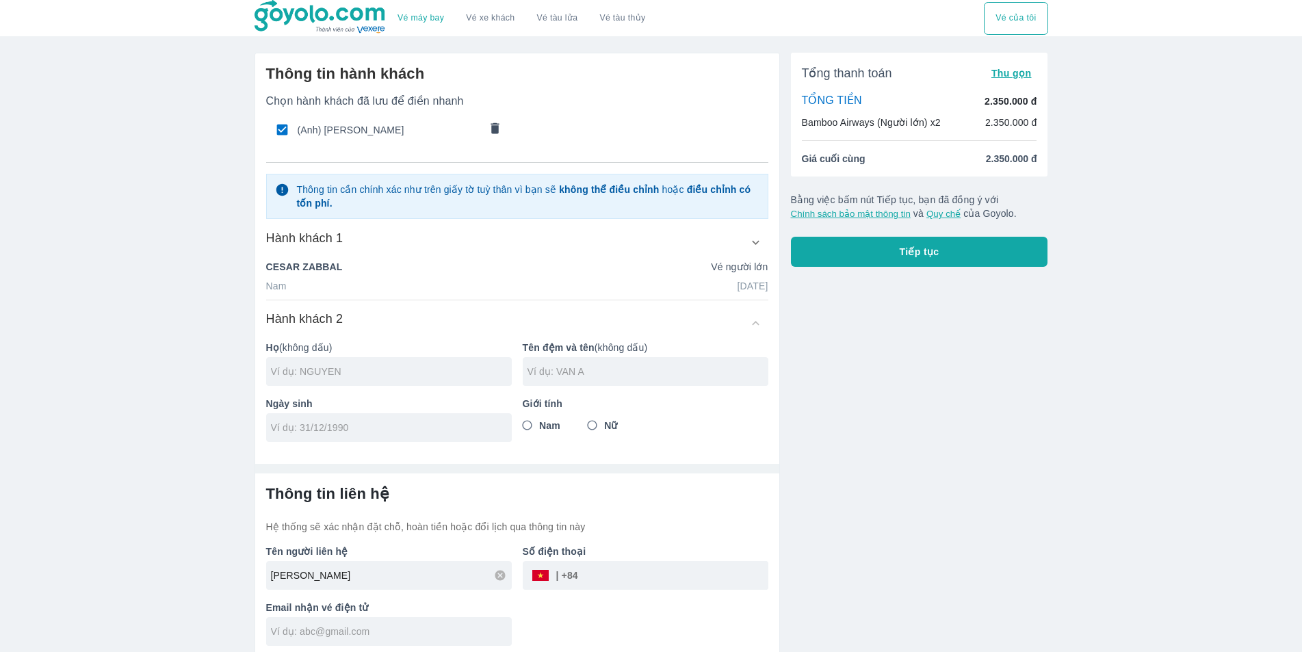
scroll to position [6, 0]
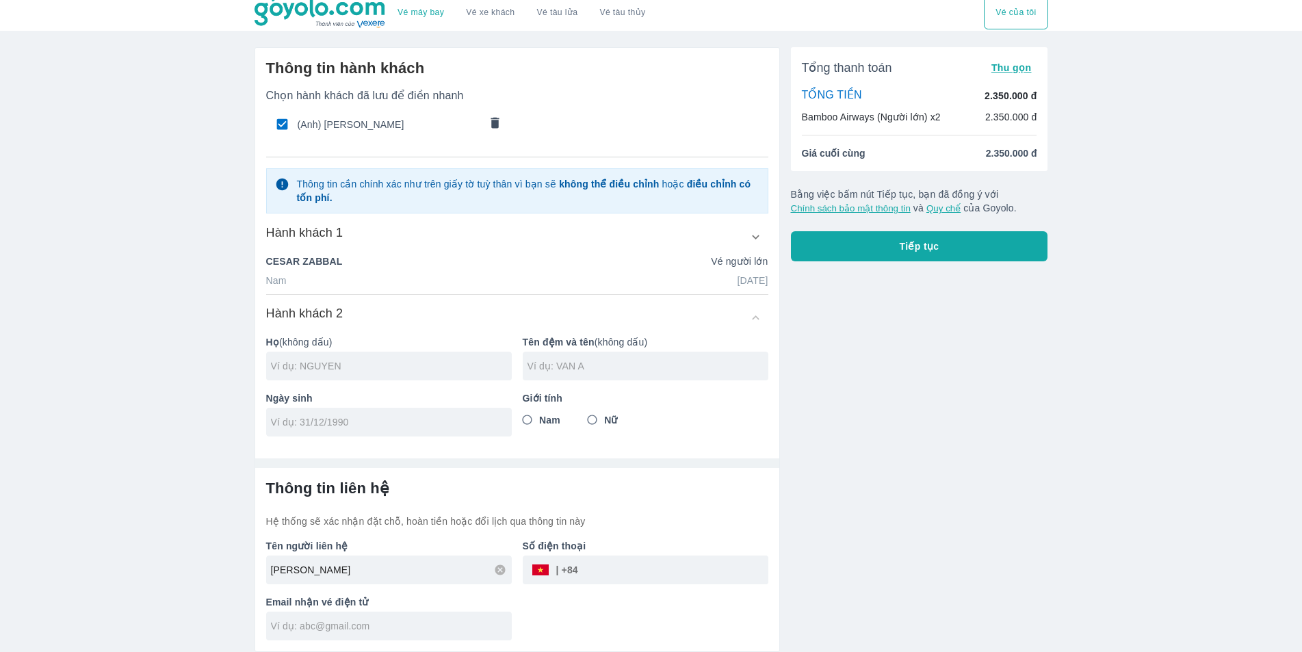
click at [385, 287] on div "Hành khách 1 Họ (không dấu) CESAR Tên đệm và tên (không dấu) ZABBAL Ngày sinh 1…" at bounding box center [517, 259] width 502 height 70
click at [331, 431] on div at bounding box center [389, 422] width 246 height 29
click at [656, 509] on div "Thông tin liên hệ Hệ thống sẽ xác nhận đặt chỗ, hoàn tiền hoặc đổi lịch qua thô…" at bounding box center [517, 503] width 502 height 49
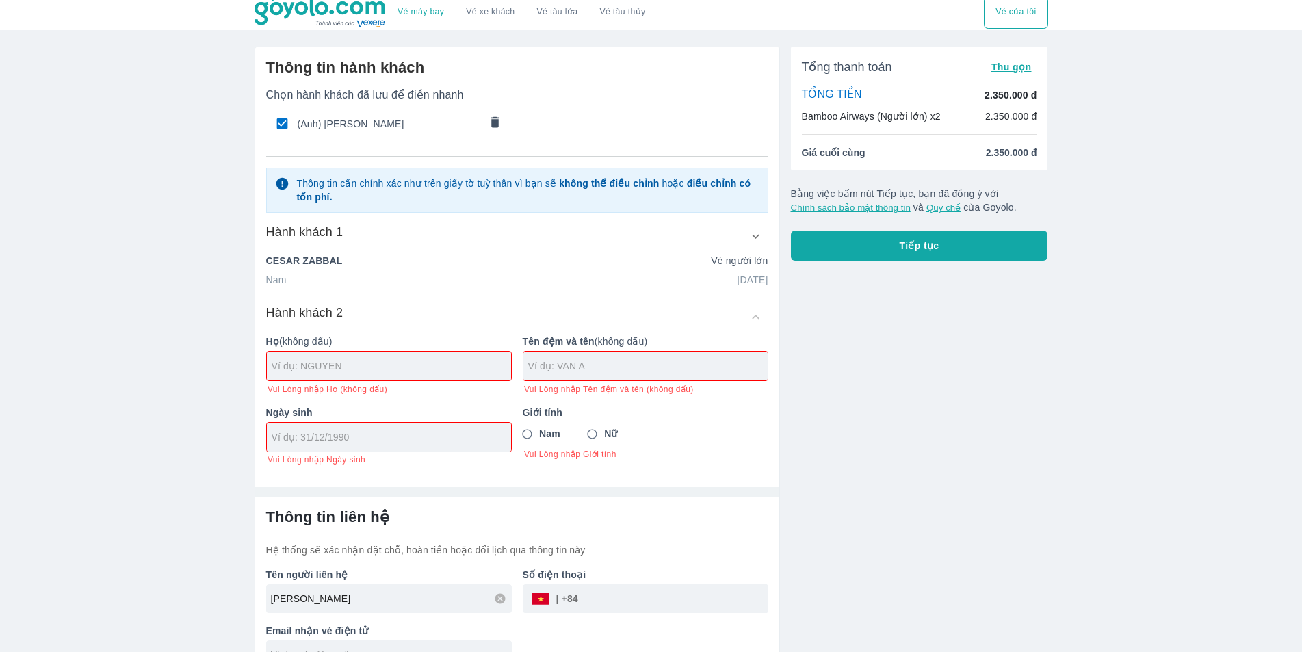
drag, startPoint x: 639, startPoint y: 456, endPoint x: 625, endPoint y: 450, distance: 14.7
click at [630, 454] on span "Vui Lòng nhập Giới tính" at bounding box center [646, 454] width 244 height 11
